Goal: Information Seeking & Learning: Learn about a topic

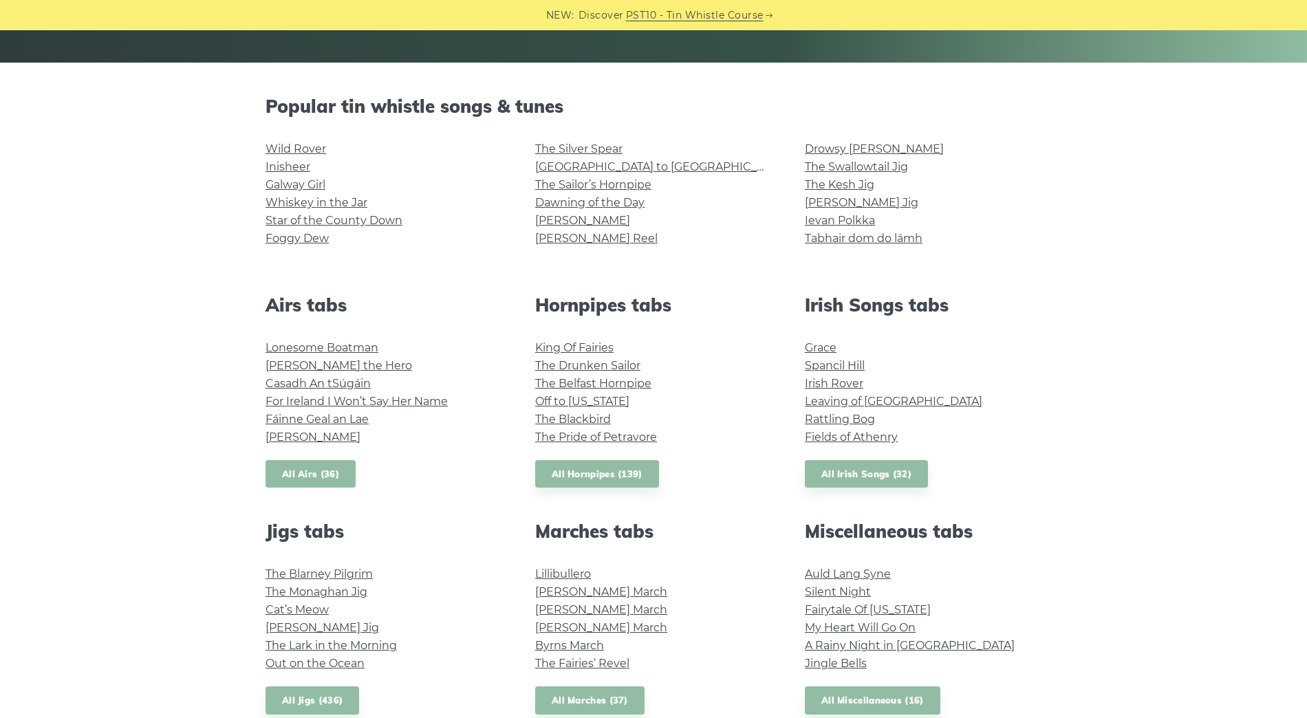
scroll to position [300, 0]
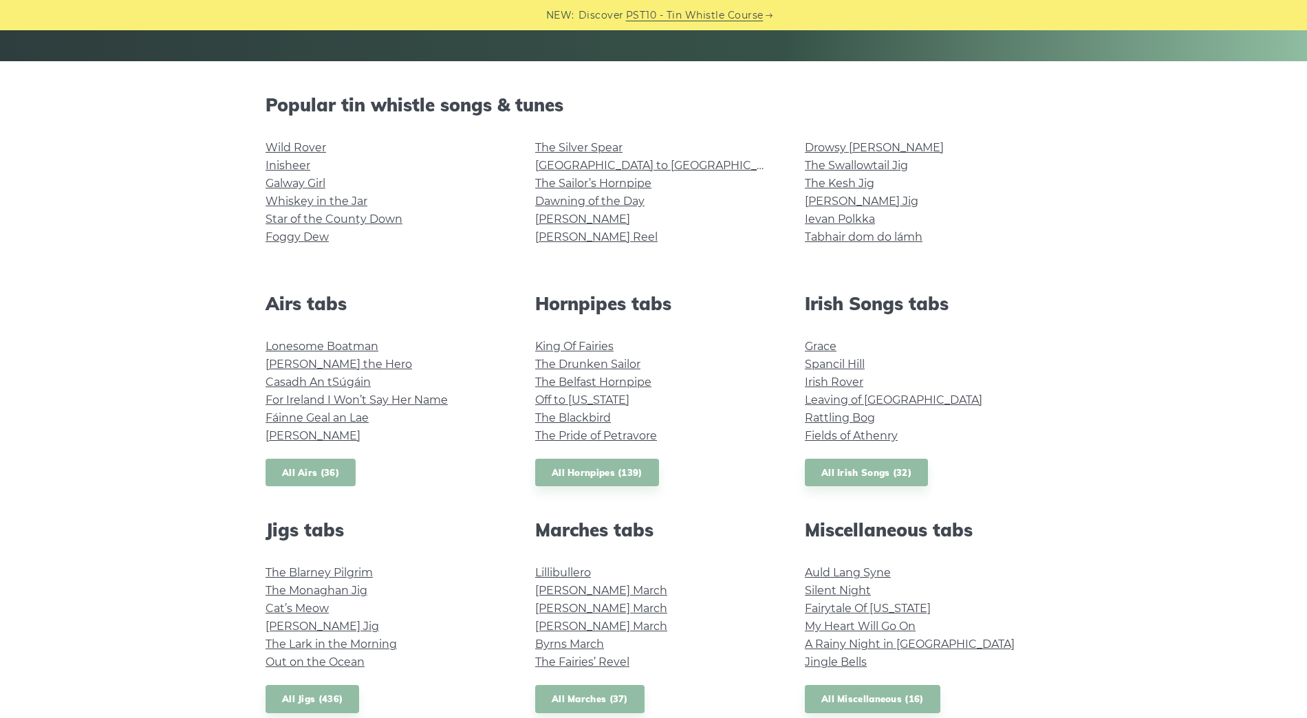
click at [317, 484] on link "All Airs (36)" at bounding box center [311, 473] width 90 height 28
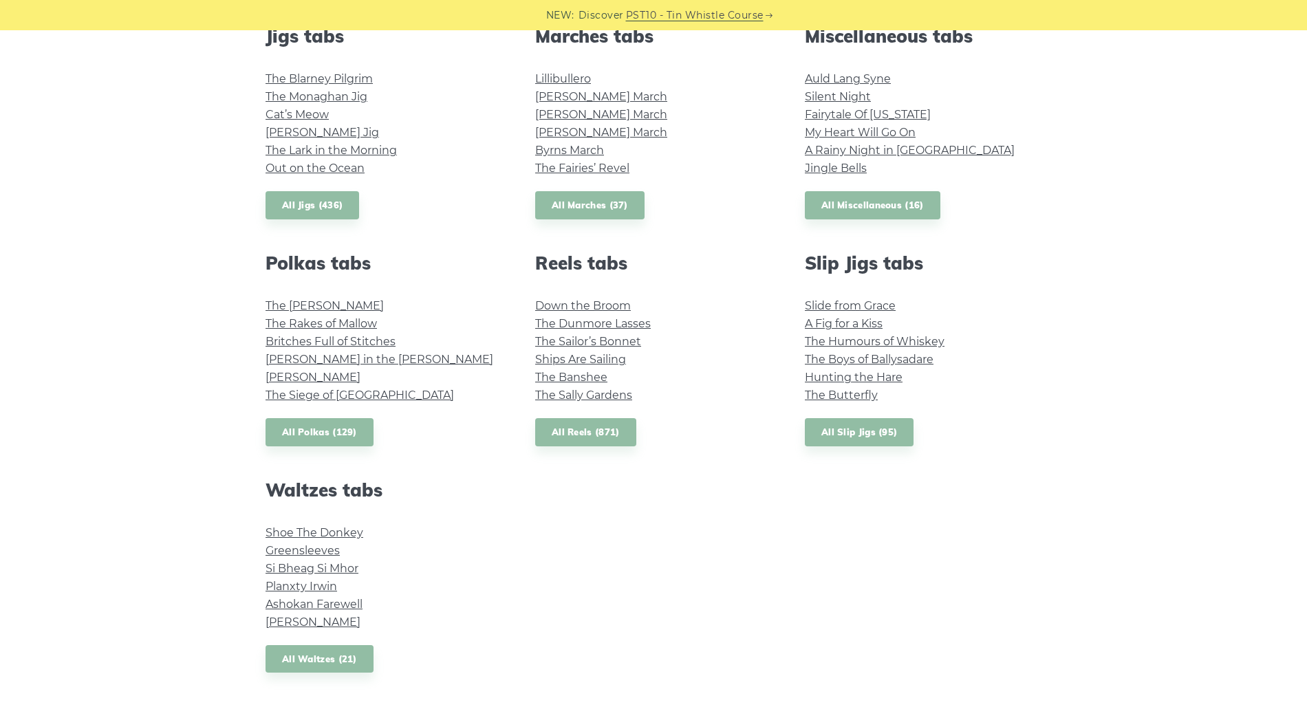
scroll to position [796, 0]
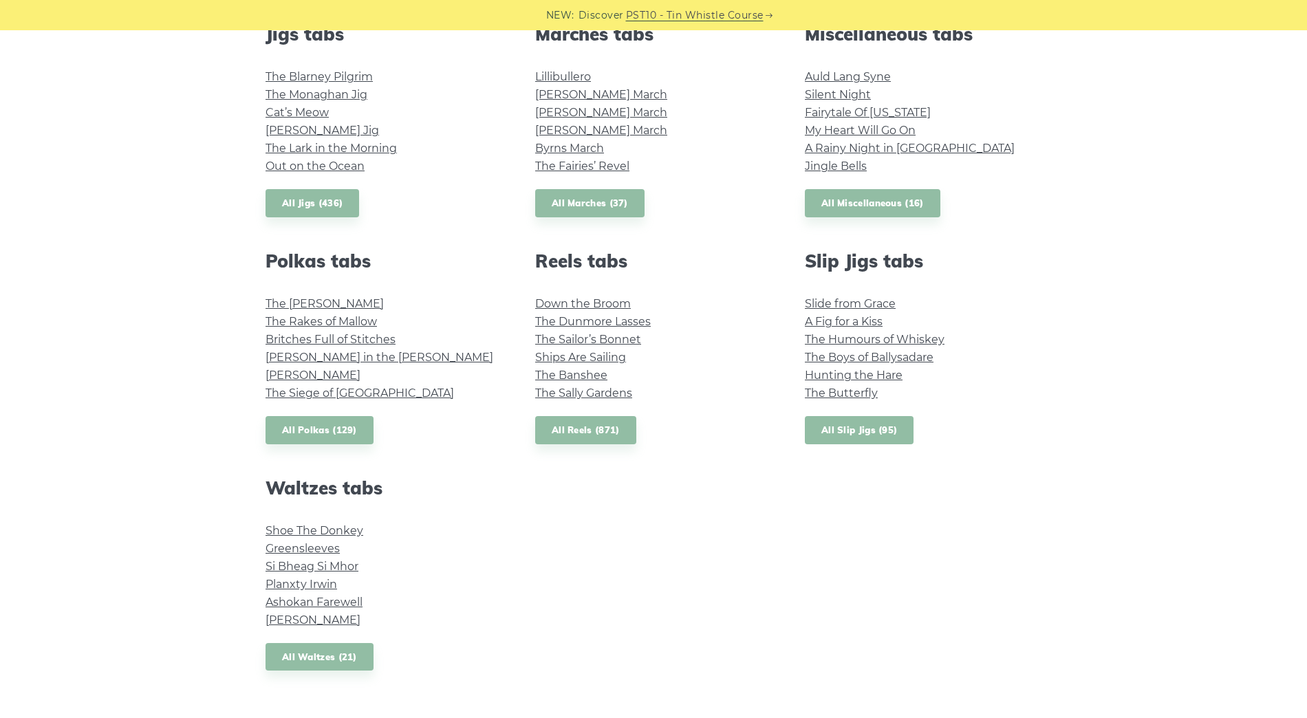
click at [860, 431] on link "All Slip Jigs (95)" at bounding box center [859, 430] width 109 height 28
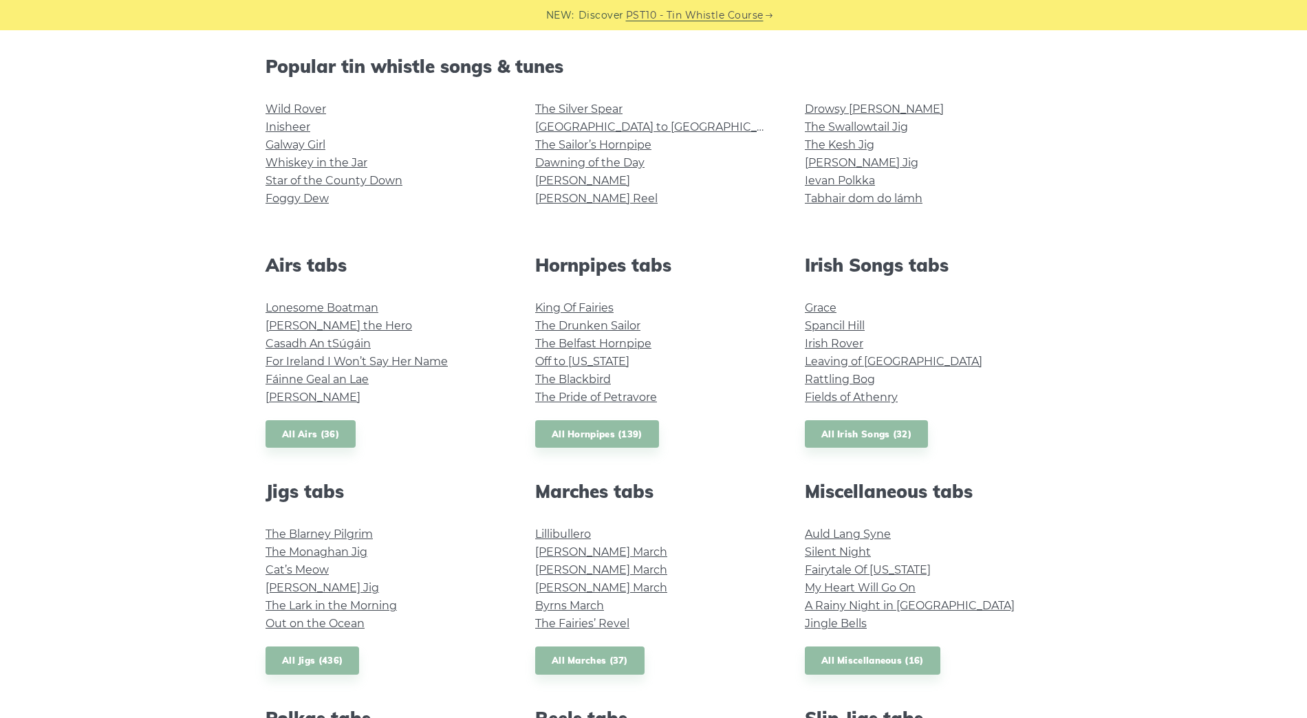
scroll to position [342, 0]
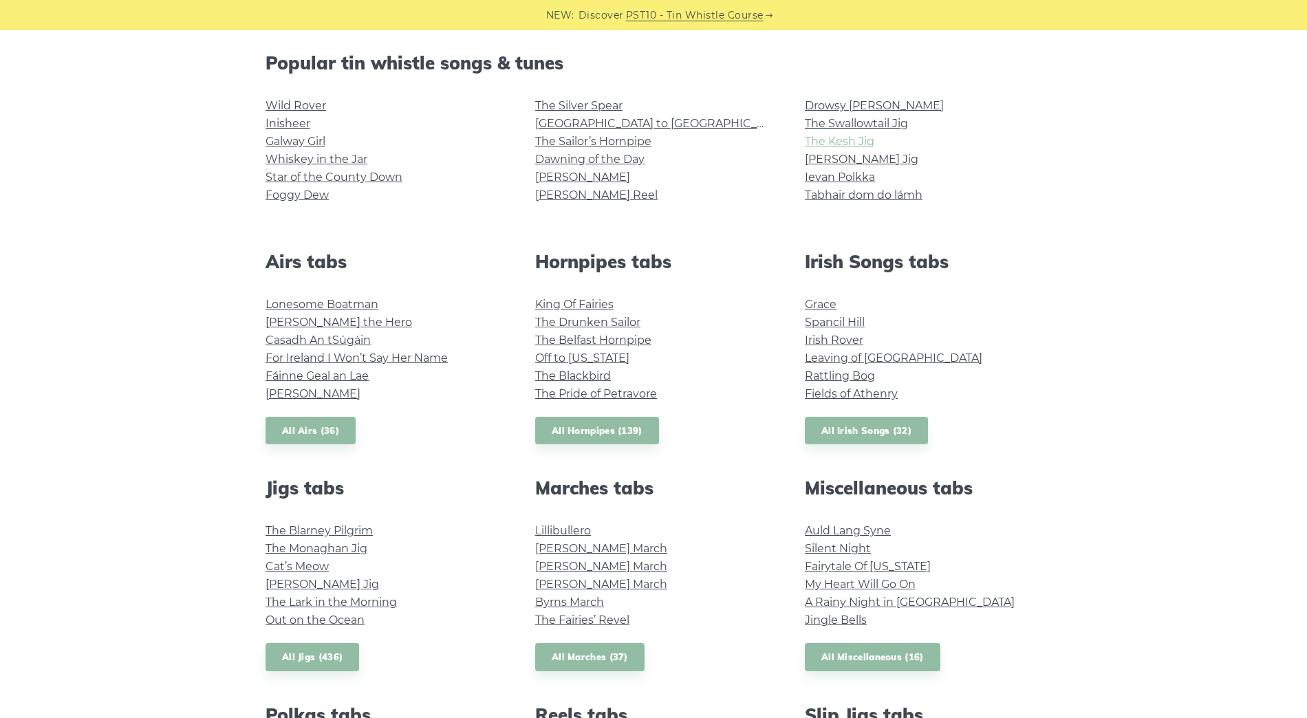
click at [838, 147] on link "The Kesh Jig" at bounding box center [839, 141] width 69 height 13
click at [840, 124] on link "The Swallowtail Jig" at bounding box center [856, 123] width 103 height 13
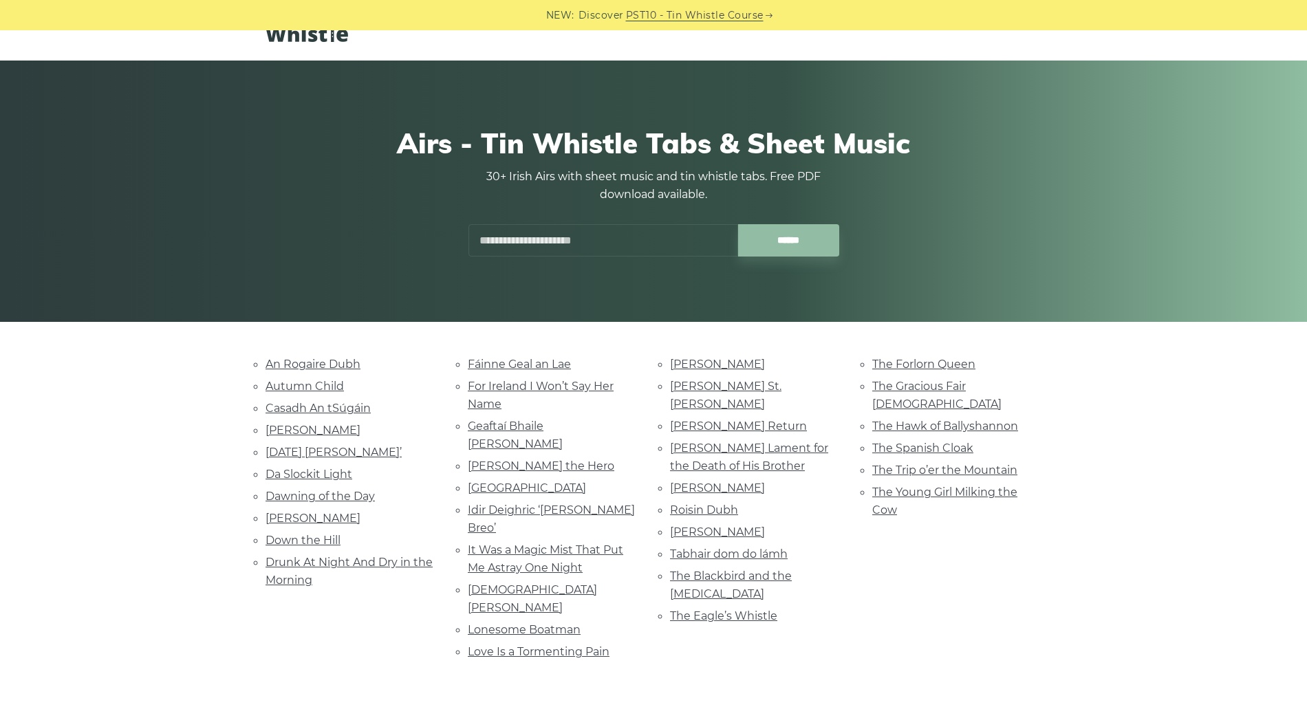
scroll to position [50, 0]
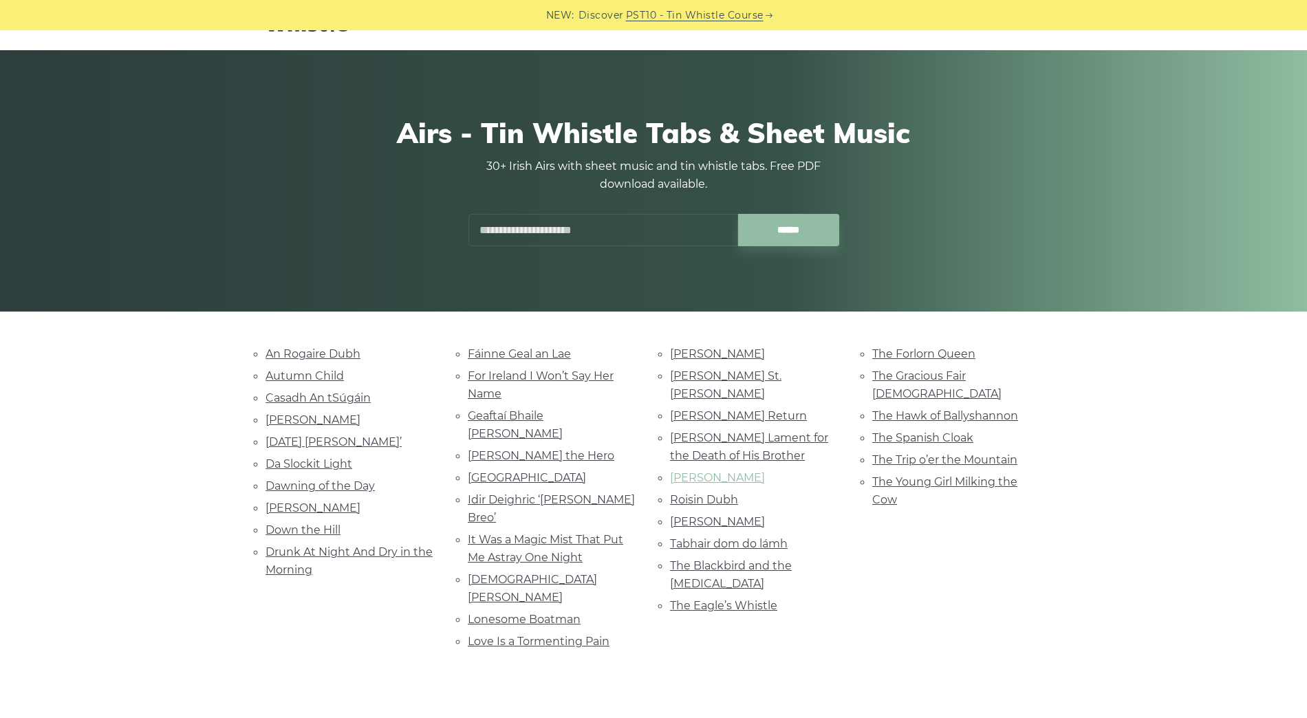
click at [708, 471] on link "Planxty Davis" at bounding box center [717, 477] width 95 height 13
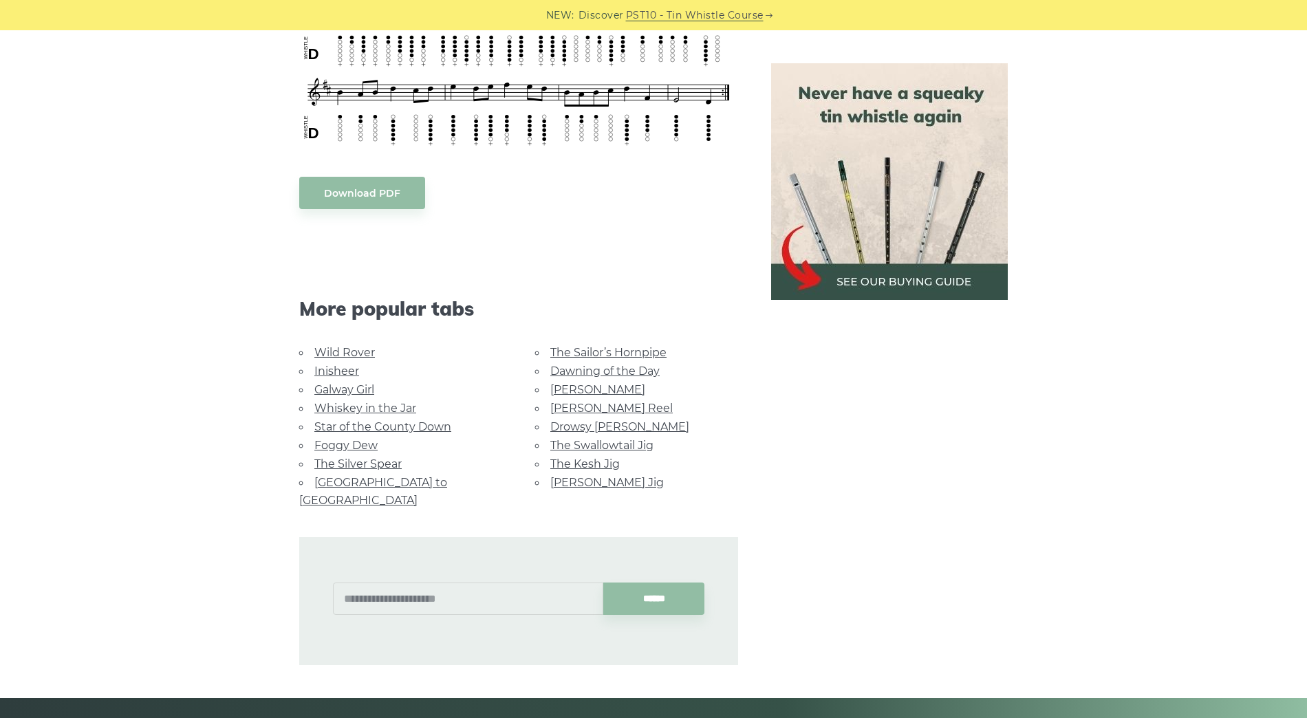
scroll to position [1011, 0]
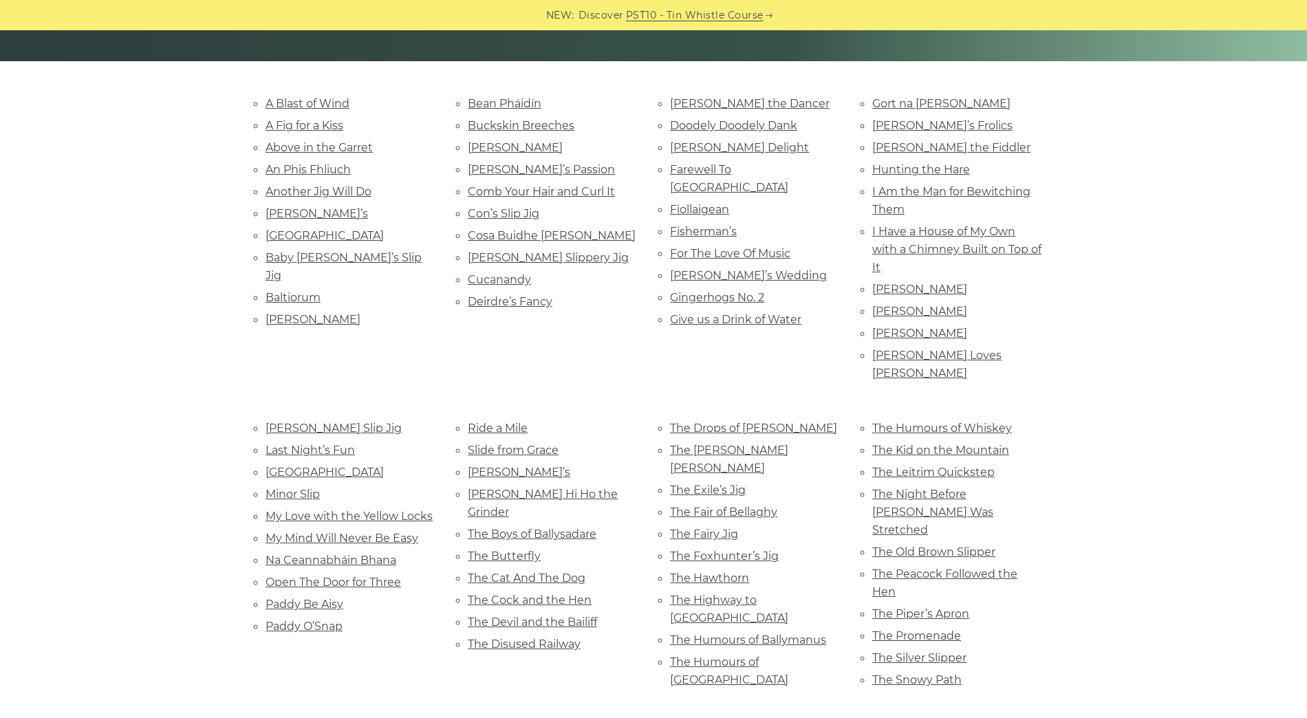
scroll to position [304, 0]
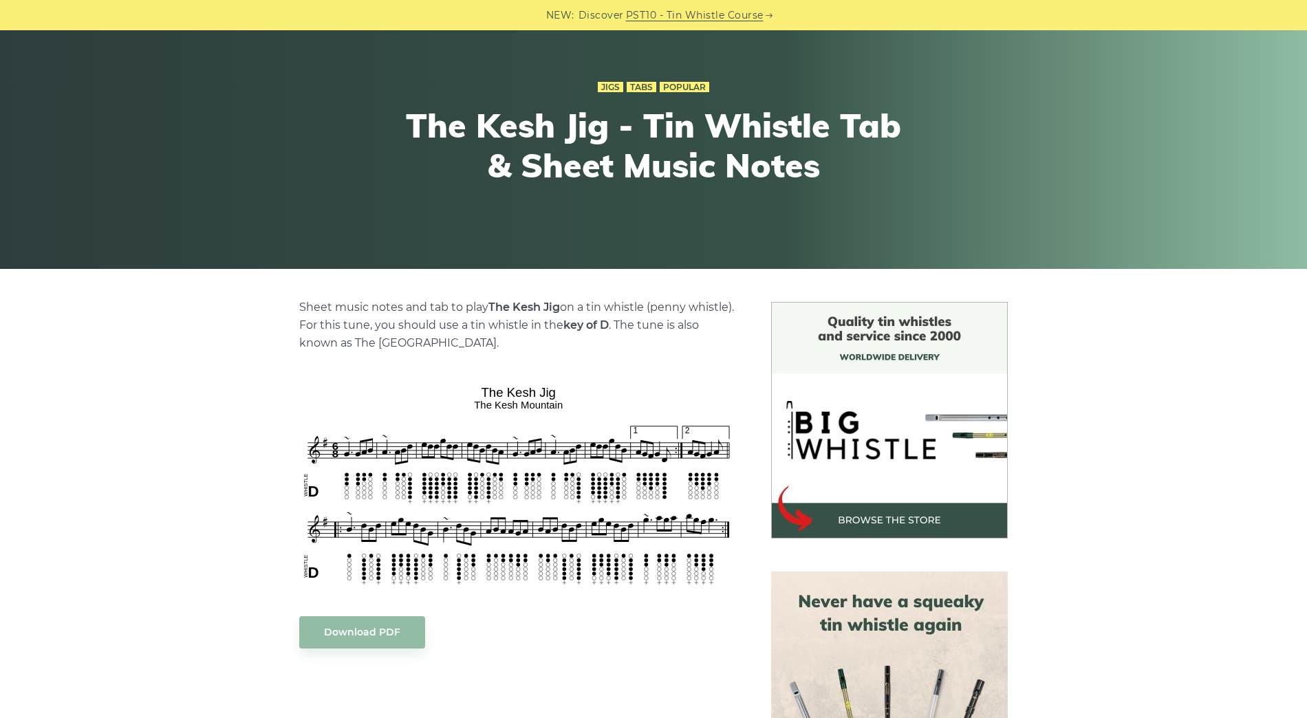
scroll to position [97, 0]
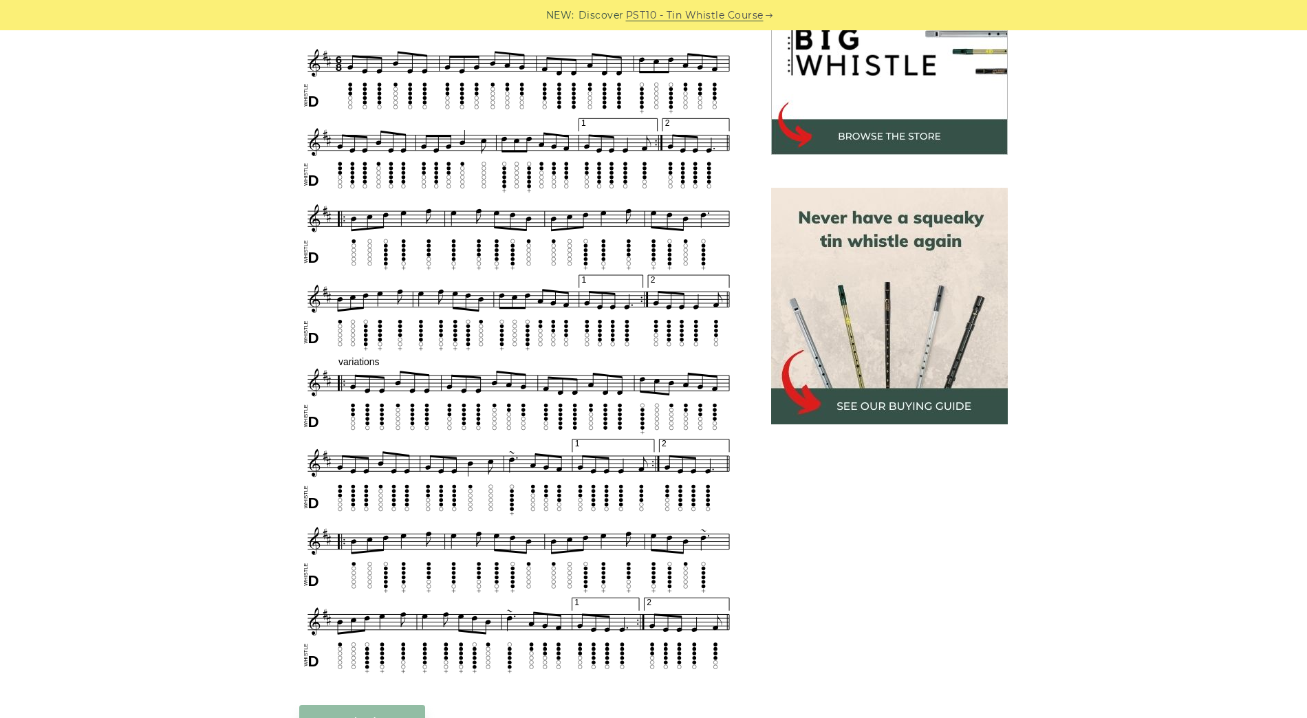
scroll to position [477, 0]
